Goal: Information Seeking & Learning: Learn about a topic

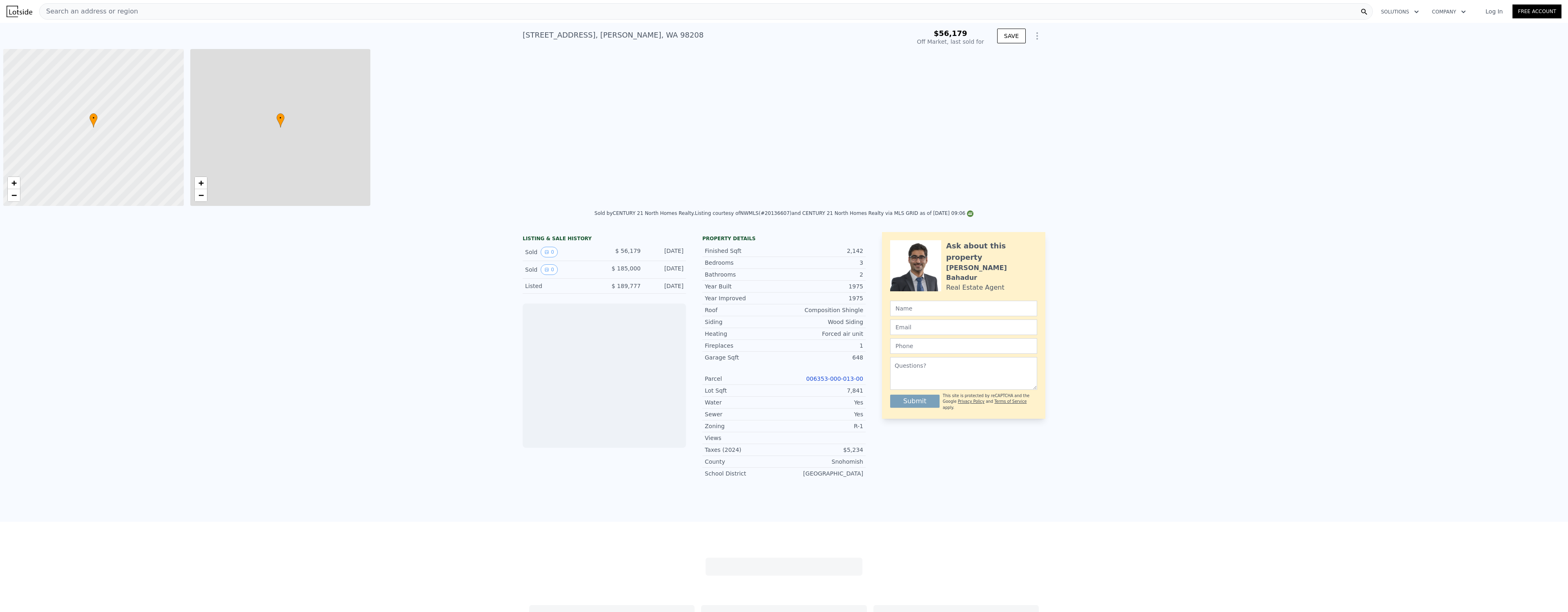
scroll to position [0, 3]
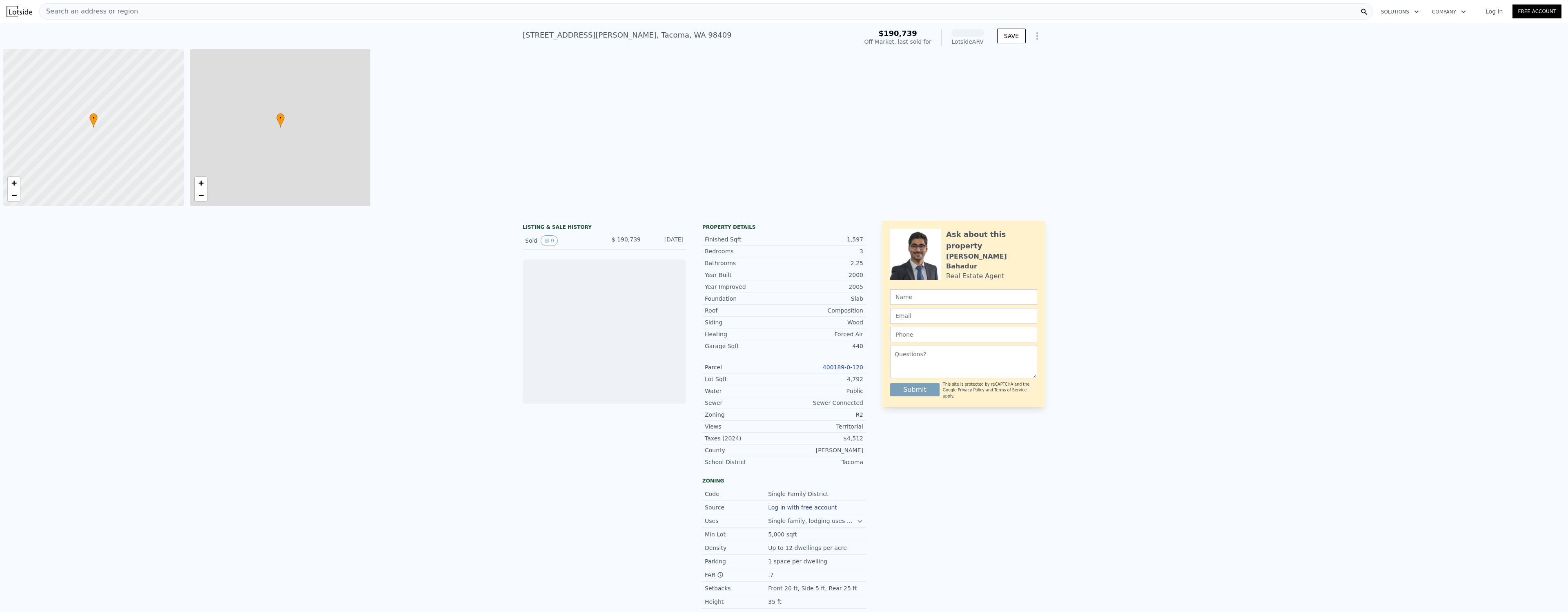
scroll to position [0, 3]
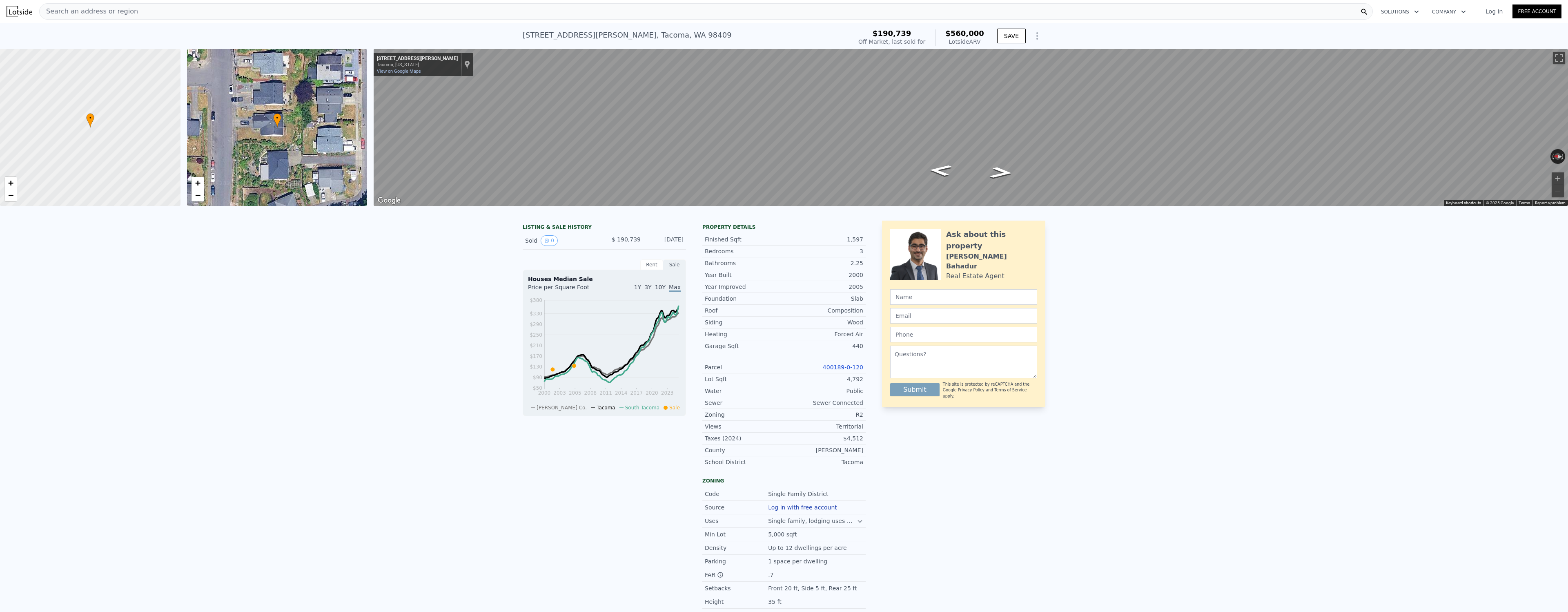
drag, startPoint x: 1101, startPoint y: 275, endPoint x: 1092, endPoint y: 273, distance: 9.2
click at [1100, 275] on div "LISTING & SALE HISTORY Sold 0 $ 190,739 Sep 11, 2001 Rent Sale Rent over time P…" at bounding box center [784, 442] width 1568 height 457
